Goal: Task Accomplishment & Management: Manage account settings

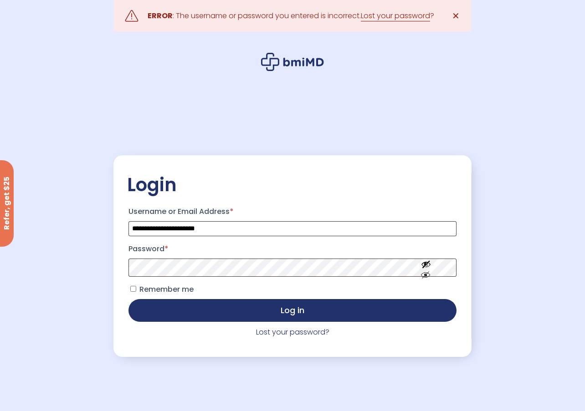
click at [262, 297] on p "Remember me Log in" at bounding box center [292, 302] width 331 height 42
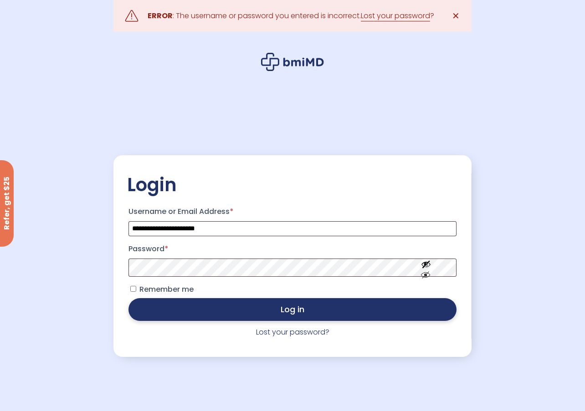
click at [276, 308] on button "Log in" at bounding box center [292, 309] width 328 height 23
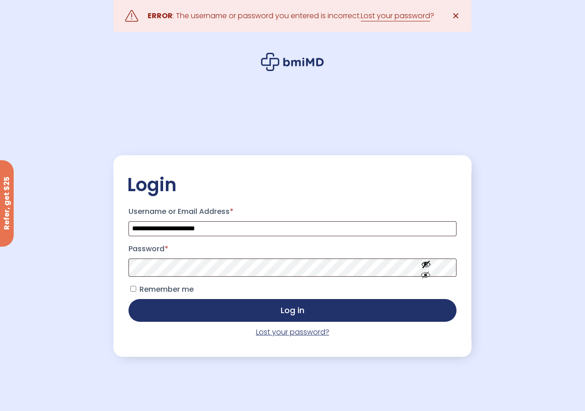
click at [297, 333] on link "Lost your password?" at bounding box center [292, 332] width 73 height 10
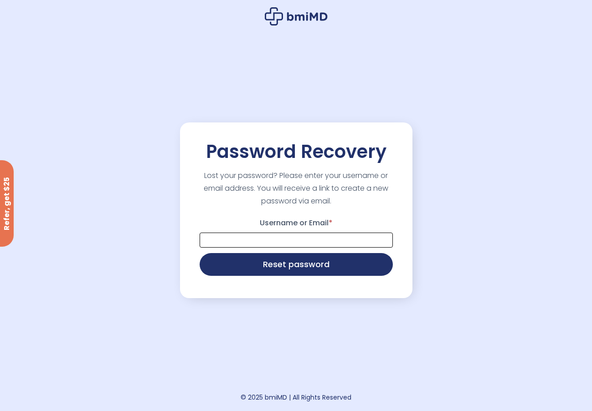
click at [271, 244] on input "Username or Email *" at bounding box center [295, 240] width 193 height 15
type input "**********"
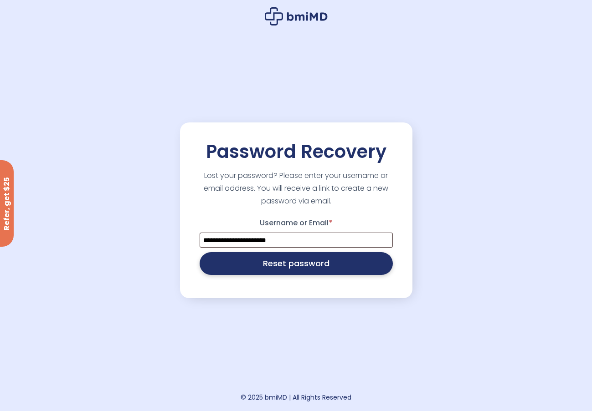
click at [291, 273] on button "Reset password" at bounding box center [295, 263] width 193 height 23
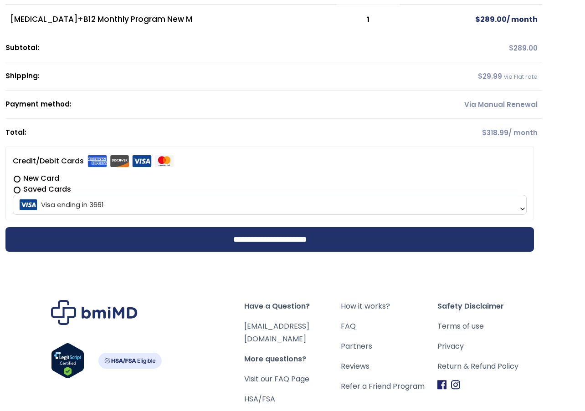
scroll to position [137, 0]
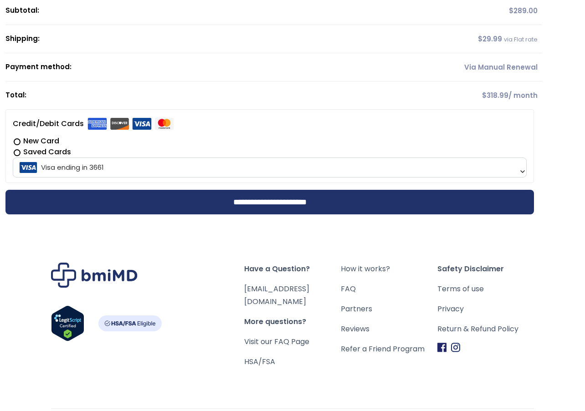
click at [123, 169] on span "Visa ending in 3661" at bounding box center [269, 167] width 508 height 19
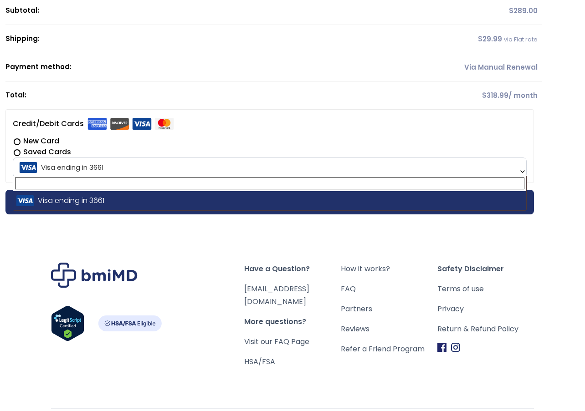
click at [230, 124] on li "**********" at bounding box center [269, 146] width 528 height 74
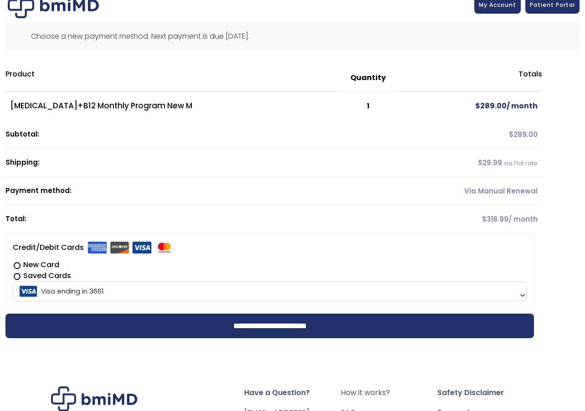
scroll to position [0, 0]
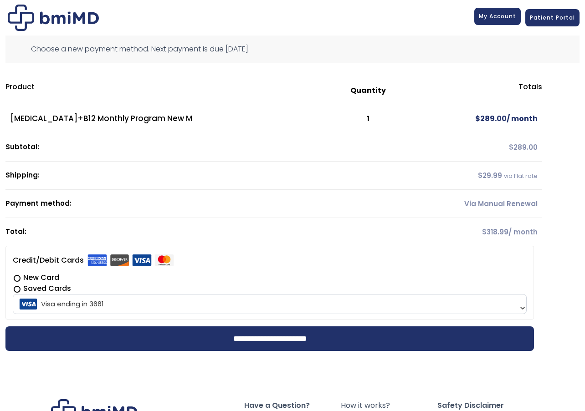
click at [496, 17] on span "My Account" at bounding box center [497, 16] width 37 height 8
